Goal: Information Seeking & Learning: Find specific fact

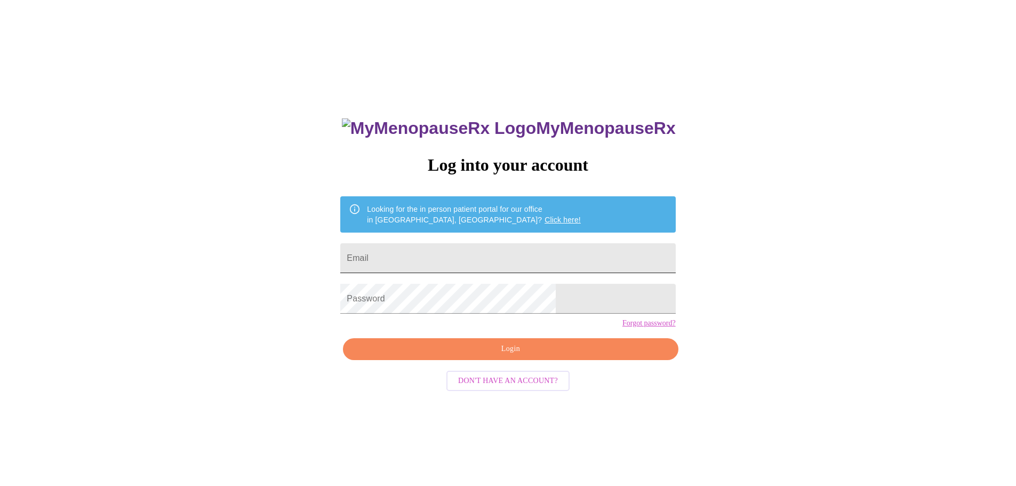
click at [512, 261] on input "Email" at bounding box center [507, 258] width 335 height 30
type input "[EMAIL_ADDRESS][DOMAIN_NAME]"
click at [472, 356] on span "Login" at bounding box center [510, 348] width 310 height 13
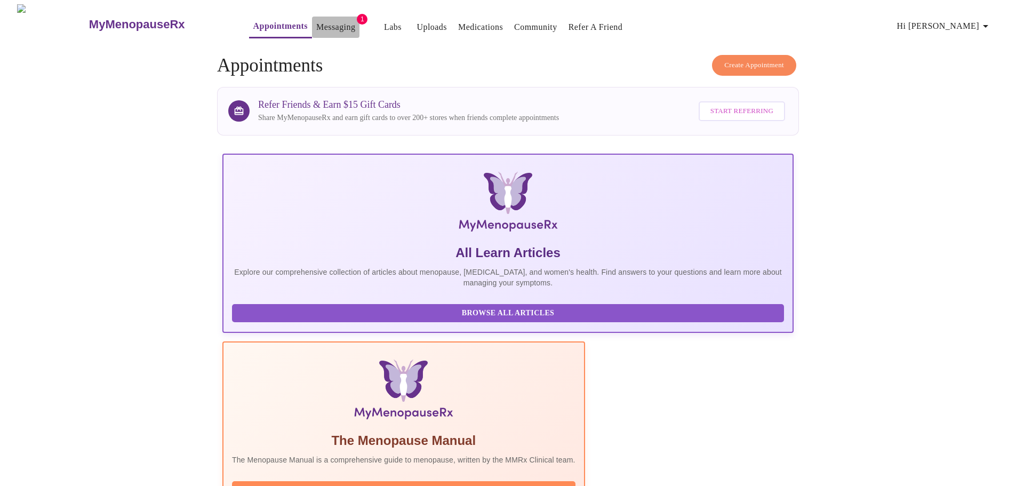
click at [326, 17] on button "Messaging" at bounding box center [335, 27] width 47 height 21
click at [458, 25] on link "Medications" at bounding box center [480, 27] width 45 height 15
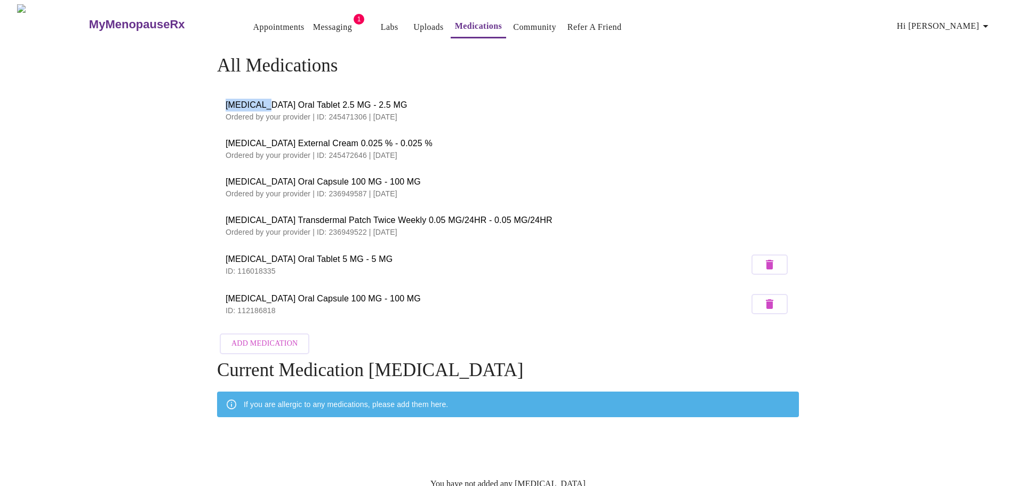
drag, startPoint x: 226, startPoint y: 102, endPoint x: 261, endPoint y: 102, distance: 35.2
click at [261, 102] on span "[MEDICAL_DATA] Oral Tablet 2.5 MG - 2.5 MG" at bounding box center [508, 105] width 565 height 13
copy span "[MEDICAL_DATA]"
drag, startPoint x: 227, startPoint y: 140, endPoint x: 264, endPoint y: 138, distance: 37.9
click at [264, 138] on span "[MEDICAL_DATA] External Cream 0.025 % - 0.025 %" at bounding box center [508, 143] width 565 height 13
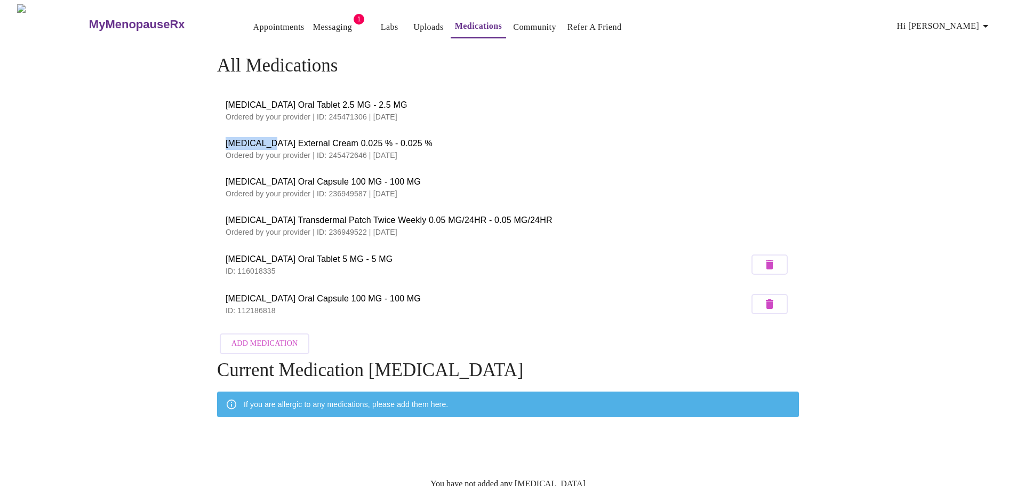
copy span "[MEDICAL_DATA]"
click at [259, 103] on span "[MEDICAL_DATA] Oral Tablet 2.5 MG - 2.5 MG" at bounding box center [508, 105] width 565 height 13
drag, startPoint x: 260, startPoint y: 100, endPoint x: 226, endPoint y: 97, distance: 33.7
click at [226, 99] on span "[MEDICAL_DATA] Oral Tablet 2.5 MG - 2.5 MG" at bounding box center [508, 105] width 565 height 13
copy span "Minoxidi"
